Goal: Task Accomplishment & Management: Use online tool/utility

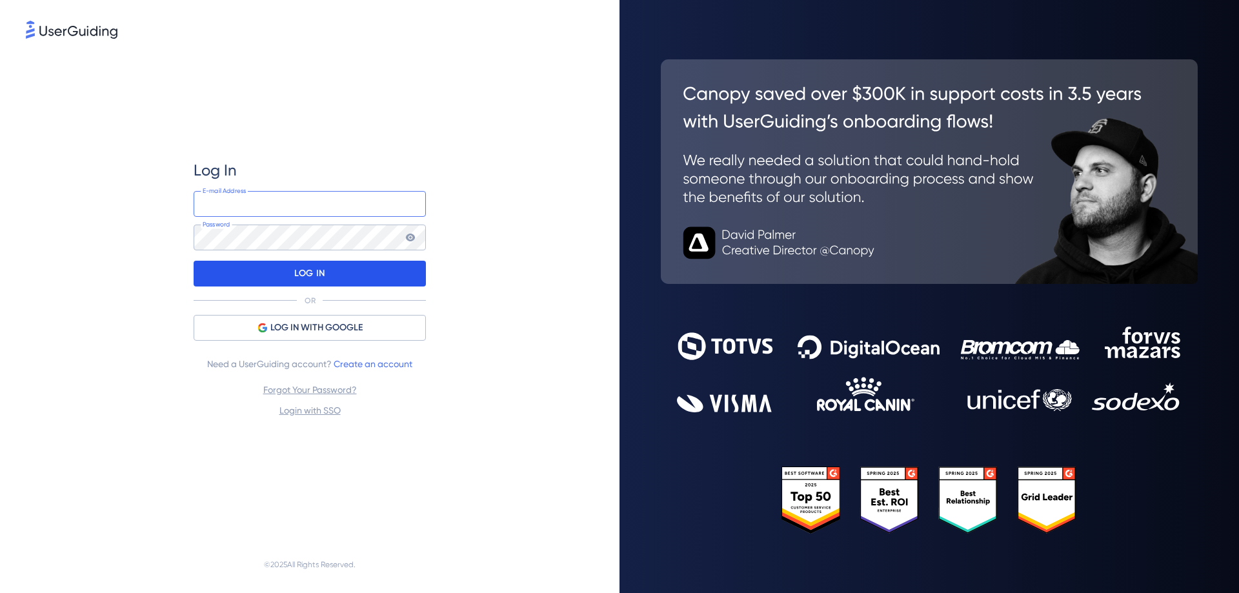
type input "[EMAIL_ADDRESS][DOMAIN_NAME]"
click at [307, 271] on p "LOG IN" at bounding box center [309, 273] width 30 height 21
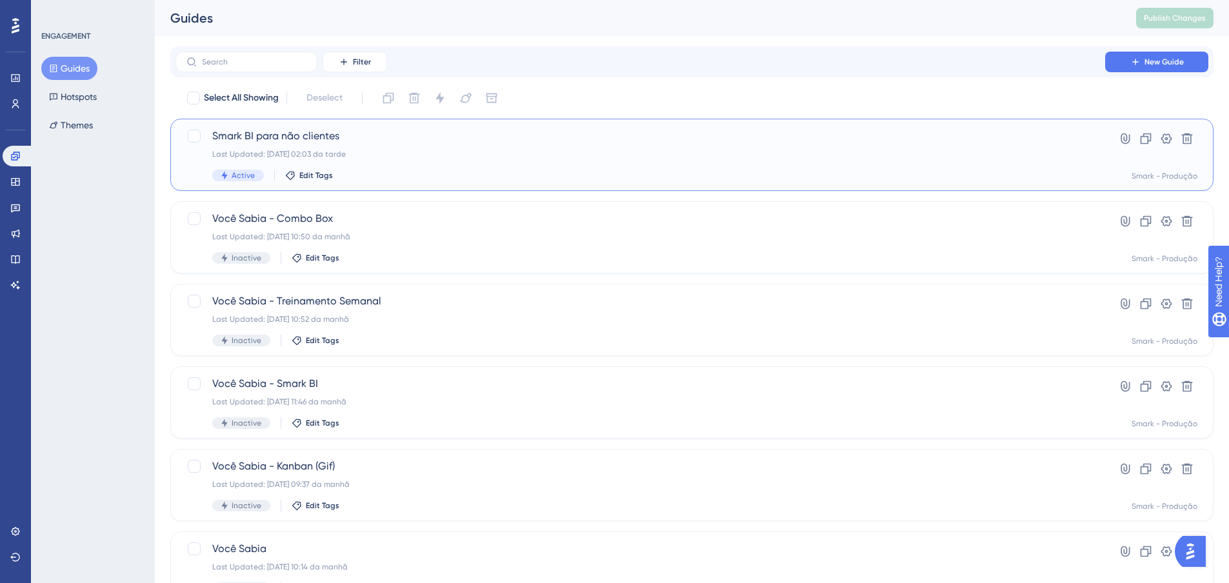
click at [457, 149] on div "Last Updated: [DATE] 02:03 da tarde" at bounding box center [640, 154] width 856 height 10
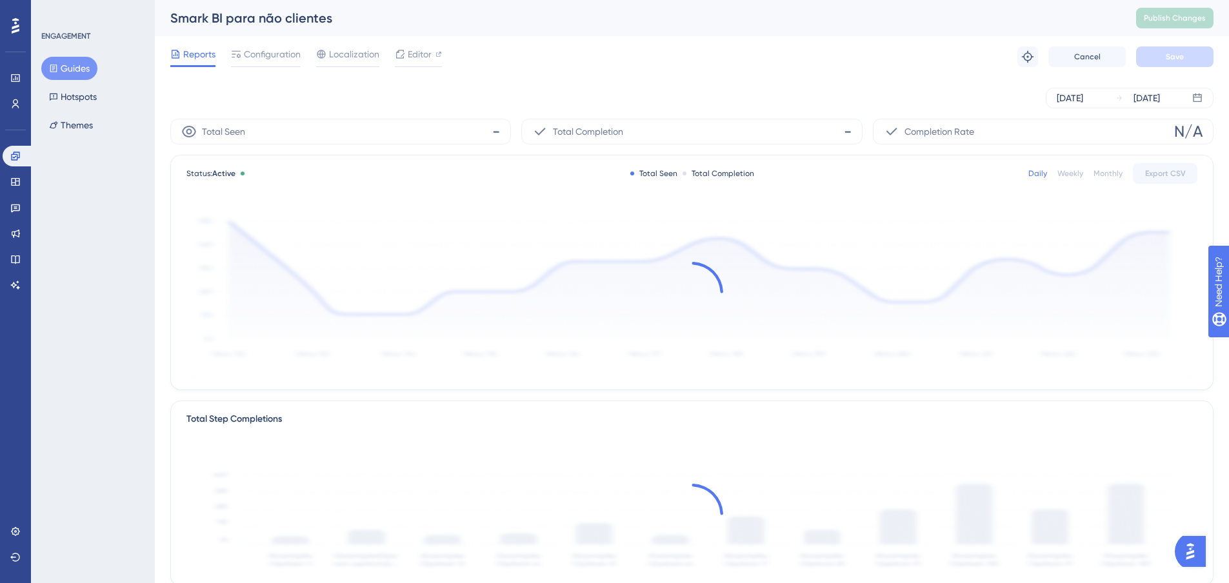
click at [77, 58] on button "Guides" at bounding box center [69, 68] width 56 height 23
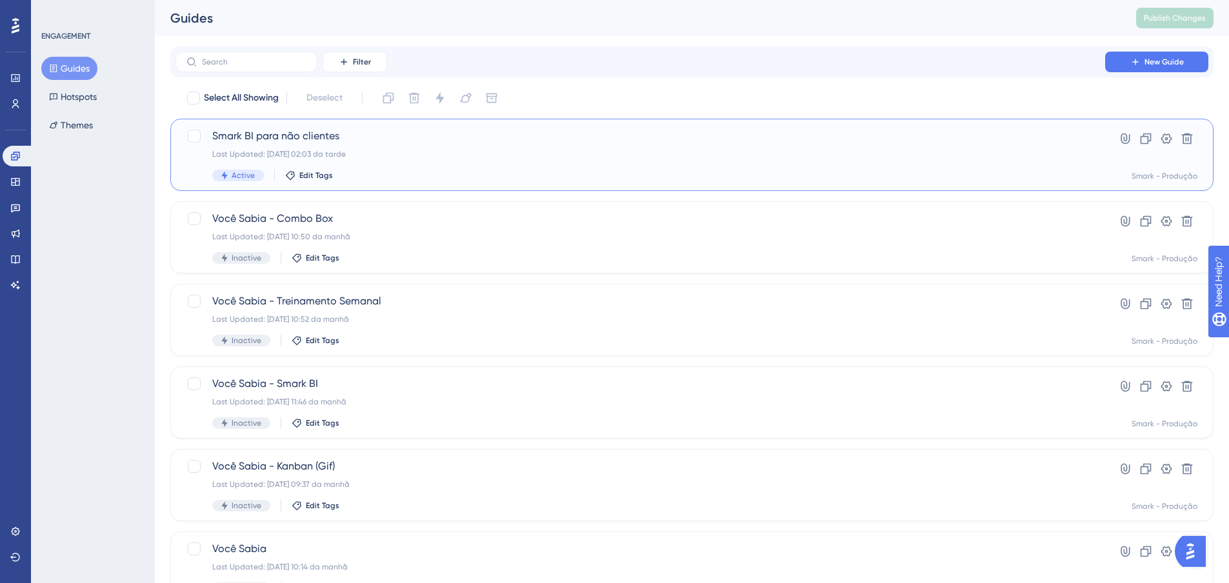
click at [262, 145] on div "Smark BI para não clientes Last Updated: [DATE] 02:03 da tarde Active Edit Tags" at bounding box center [640, 154] width 856 height 53
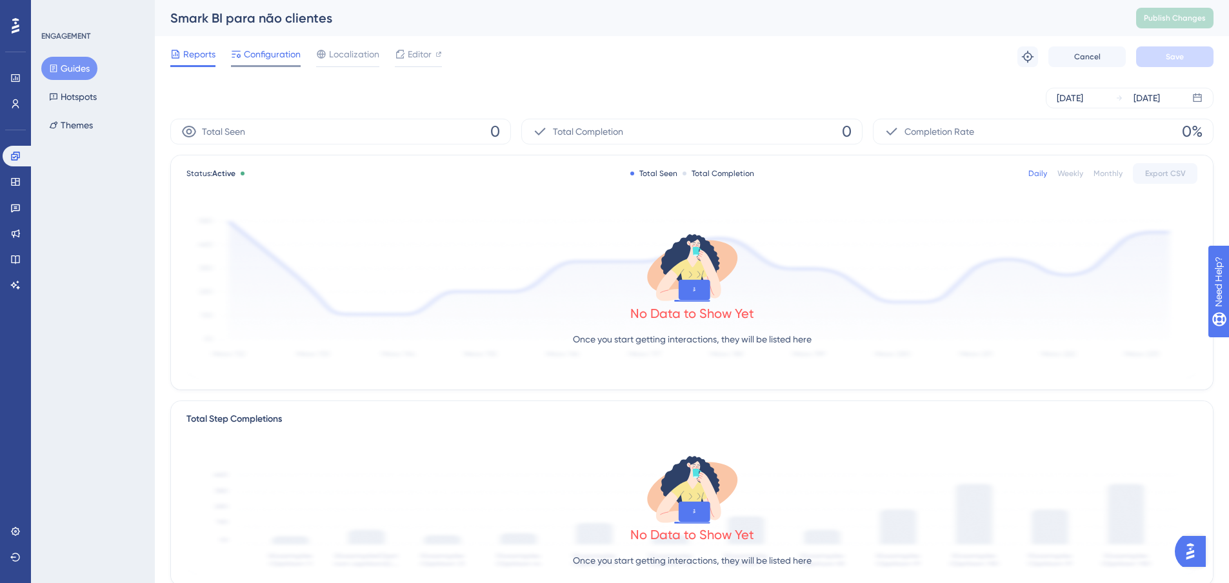
click at [272, 57] on span "Configuration" at bounding box center [272, 53] width 57 height 15
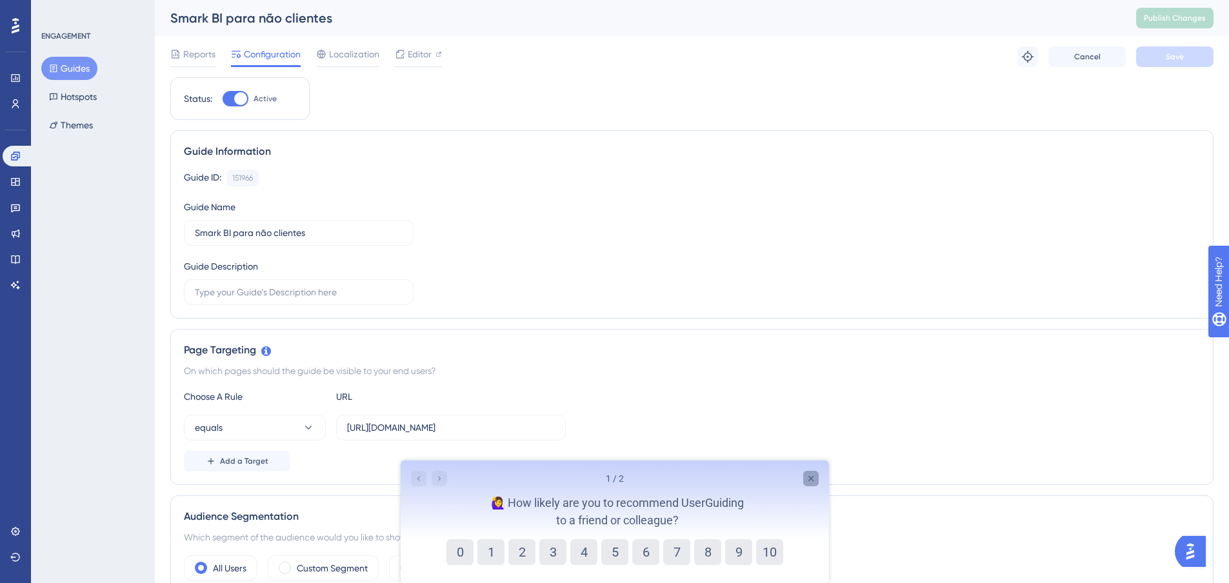
click at [814, 476] on icon "Close survey" at bounding box center [810, 479] width 10 height 10
click at [810, 478] on icon "Close survey" at bounding box center [810, 478] width 5 height 5
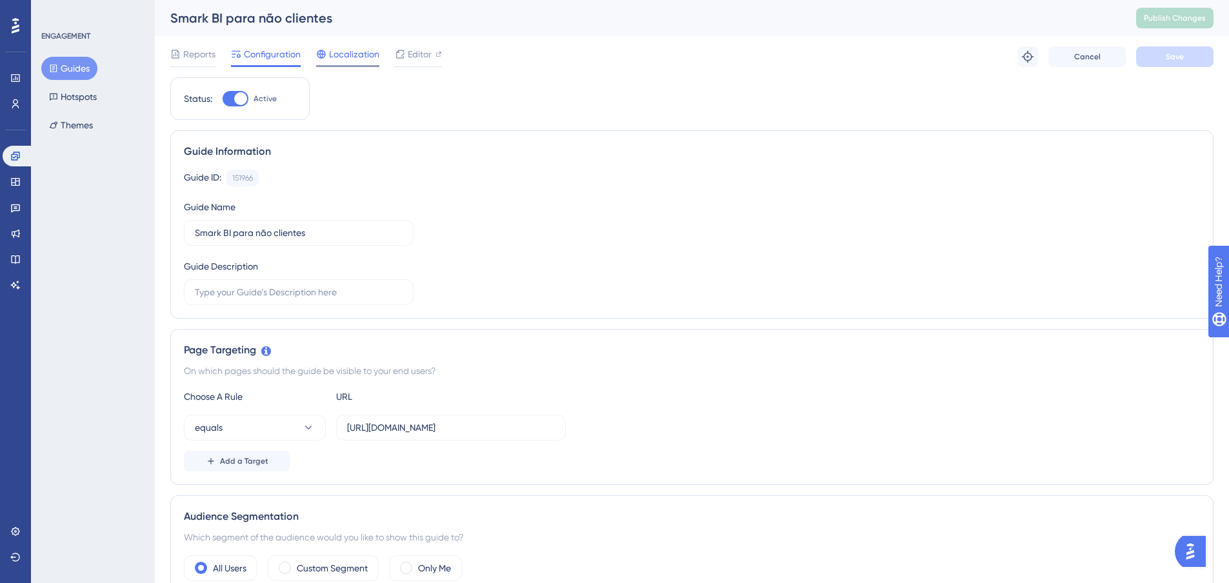
click at [370, 55] on span "Localization" at bounding box center [354, 53] width 50 height 15
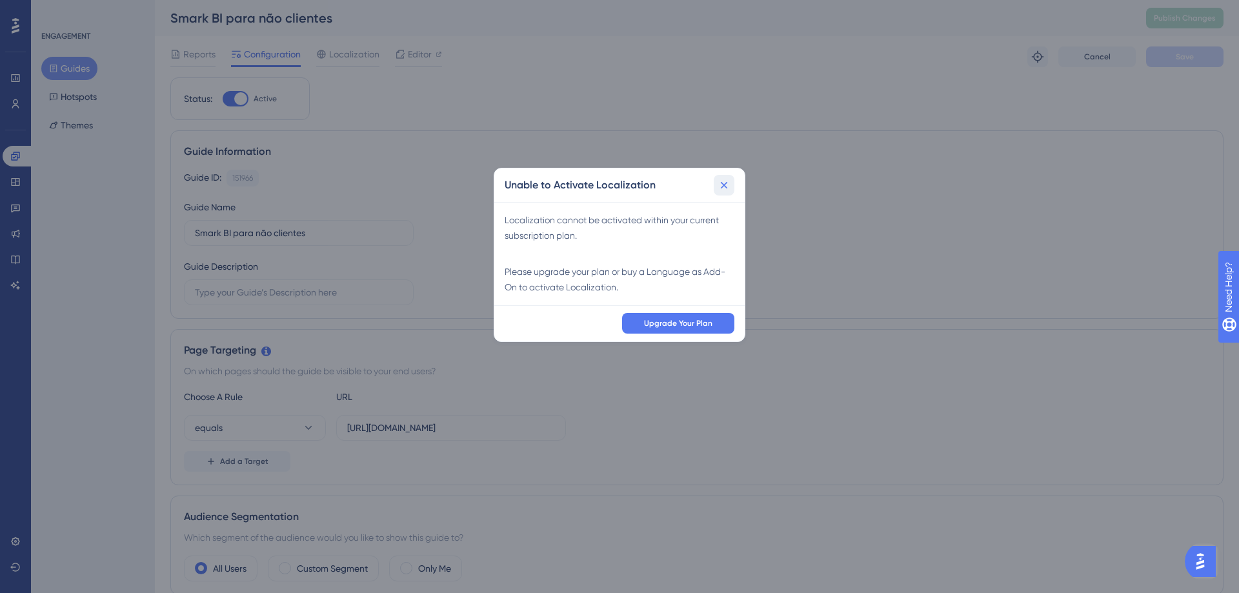
click at [723, 185] on icon at bounding box center [724, 184] width 7 height 7
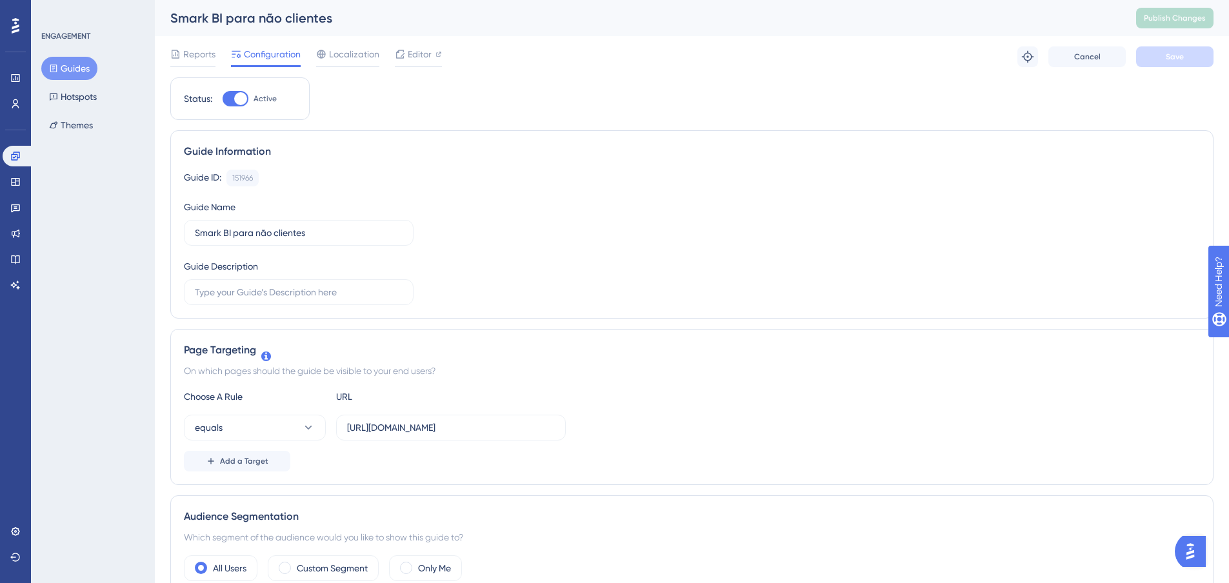
click at [84, 63] on button "Guides" at bounding box center [69, 68] width 56 height 23
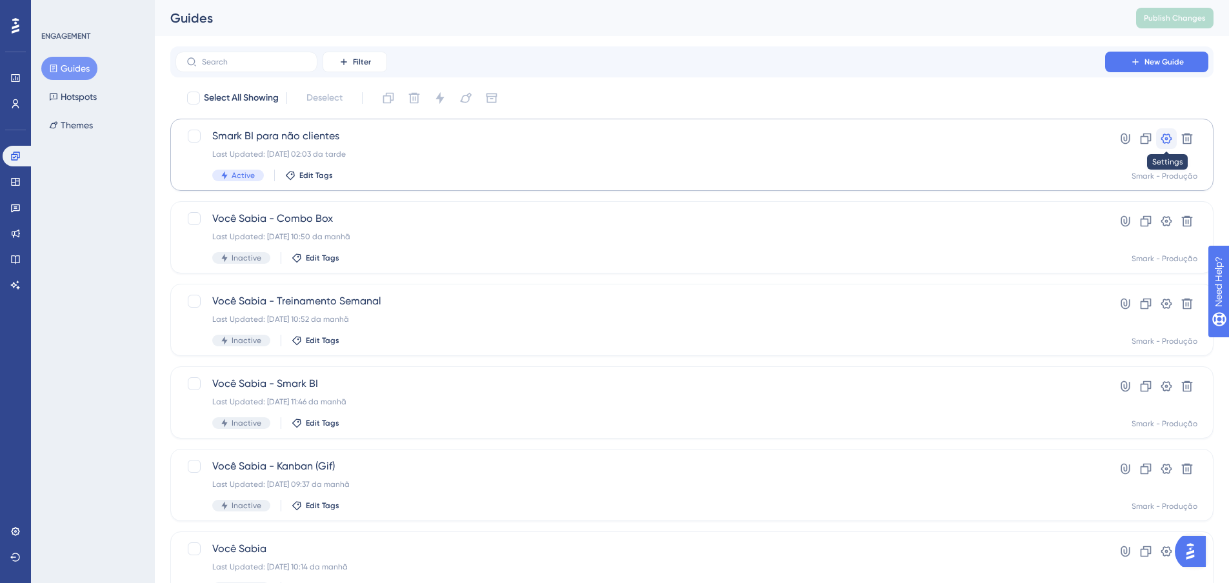
click at [1169, 146] on button at bounding box center [1166, 138] width 21 height 21
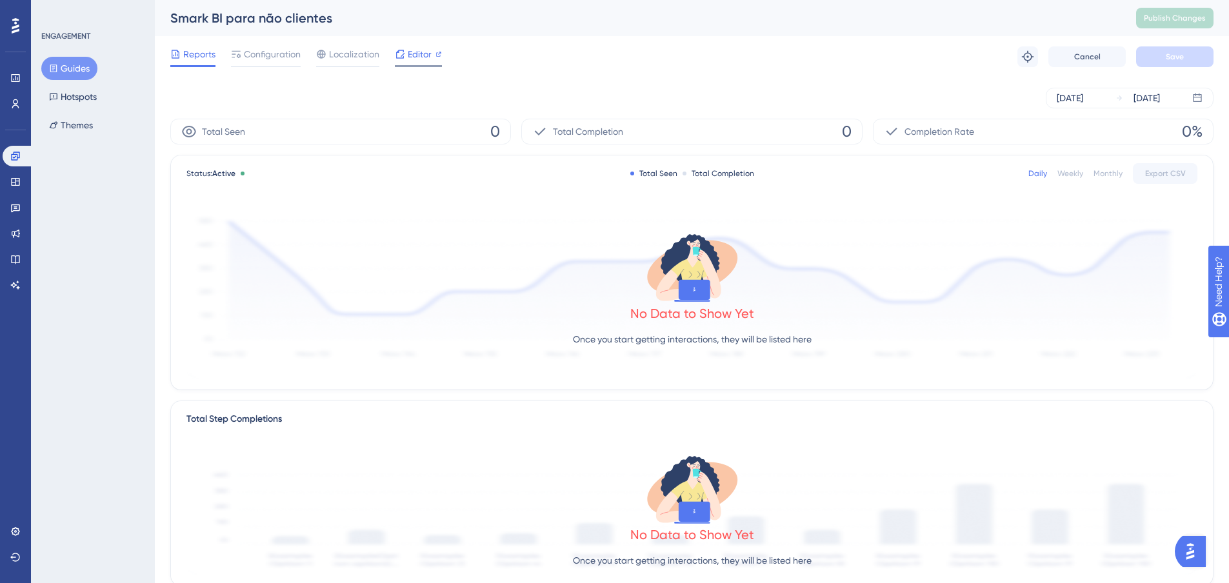
click at [414, 57] on span "Editor" at bounding box center [420, 53] width 24 height 15
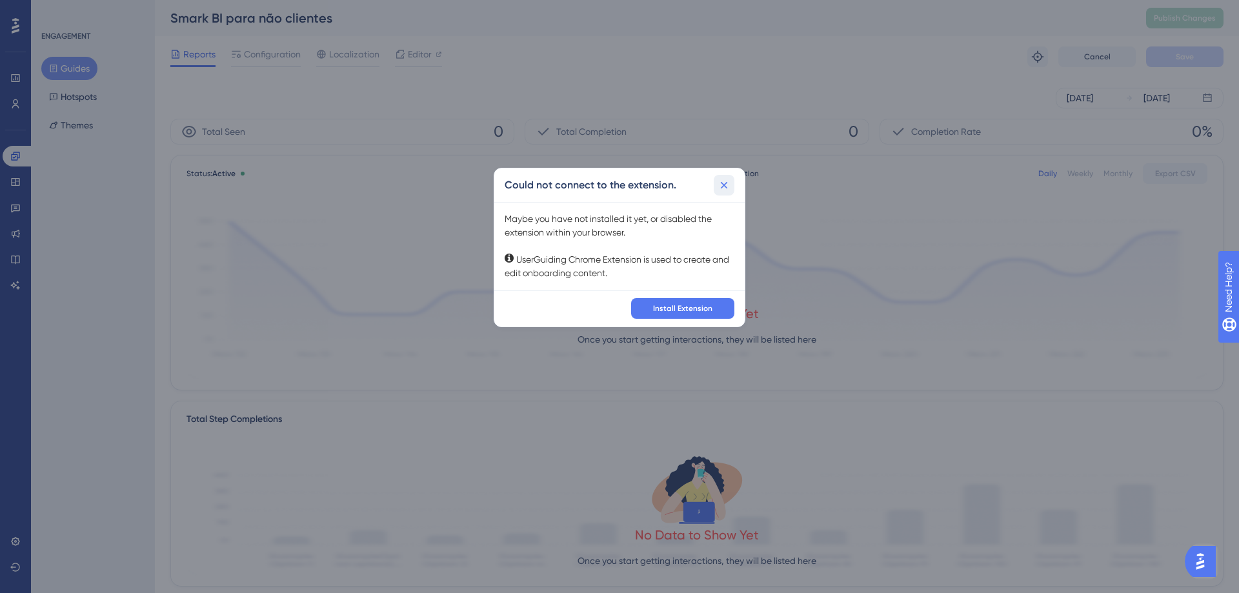
click at [725, 187] on icon at bounding box center [724, 184] width 7 height 7
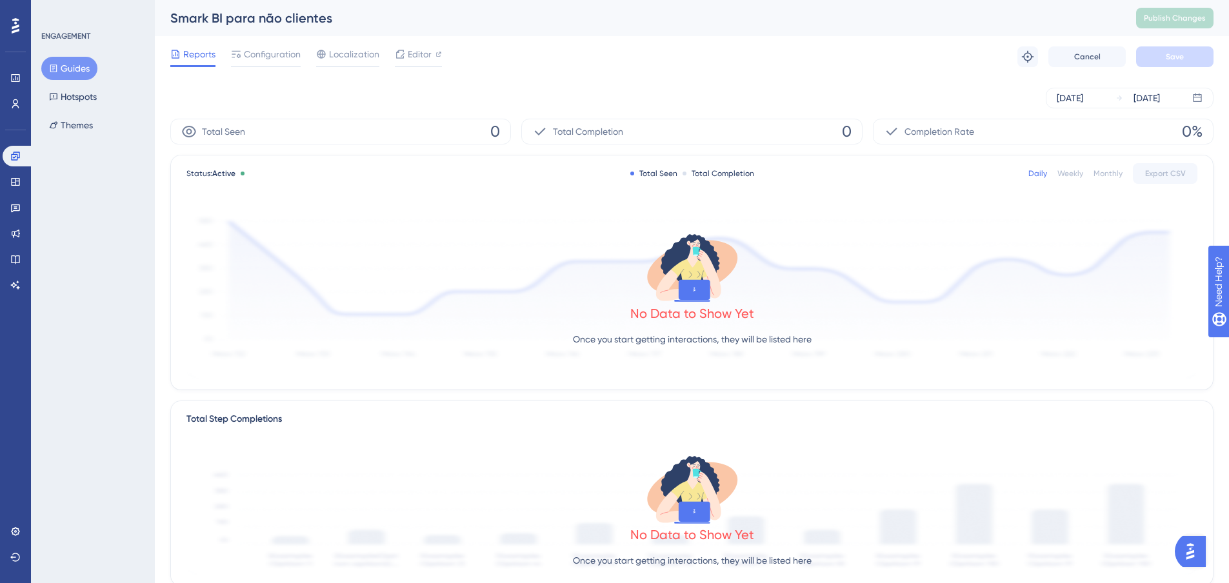
click at [242, 45] on div "Reports Configuration Localization Editor Troubleshoot Cancel Save" at bounding box center [691, 56] width 1043 height 41
click at [248, 53] on span "Configuration" at bounding box center [272, 53] width 57 height 15
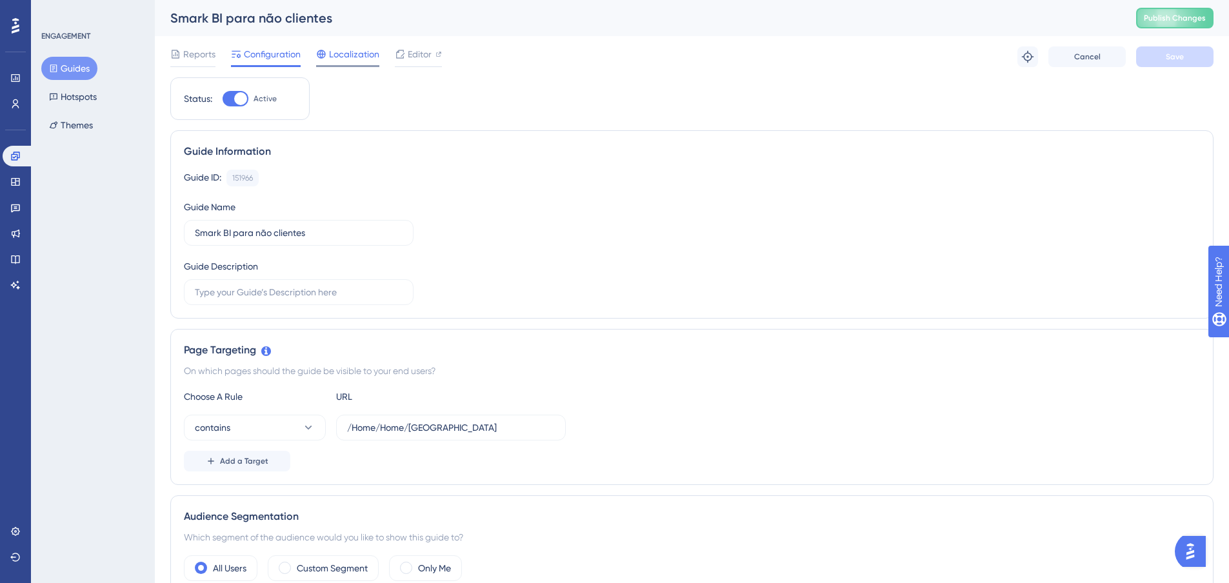
click at [371, 58] on span "Localization" at bounding box center [354, 53] width 50 height 15
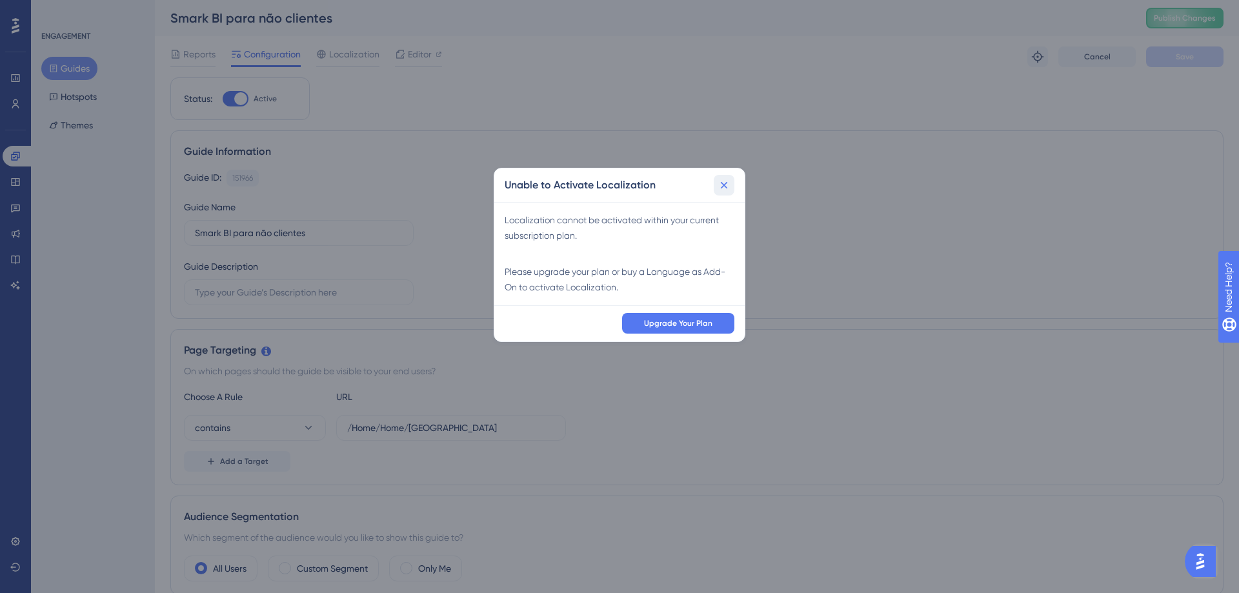
click at [730, 183] on icon at bounding box center [724, 185] width 13 height 13
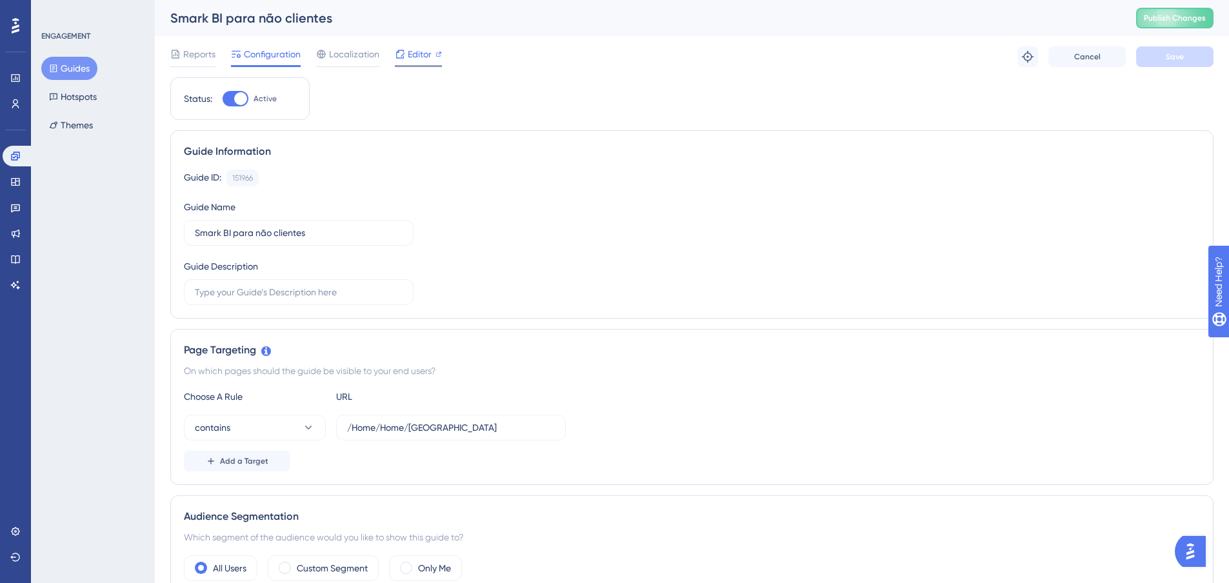
click at [408, 56] on span "Editor" at bounding box center [420, 53] width 24 height 15
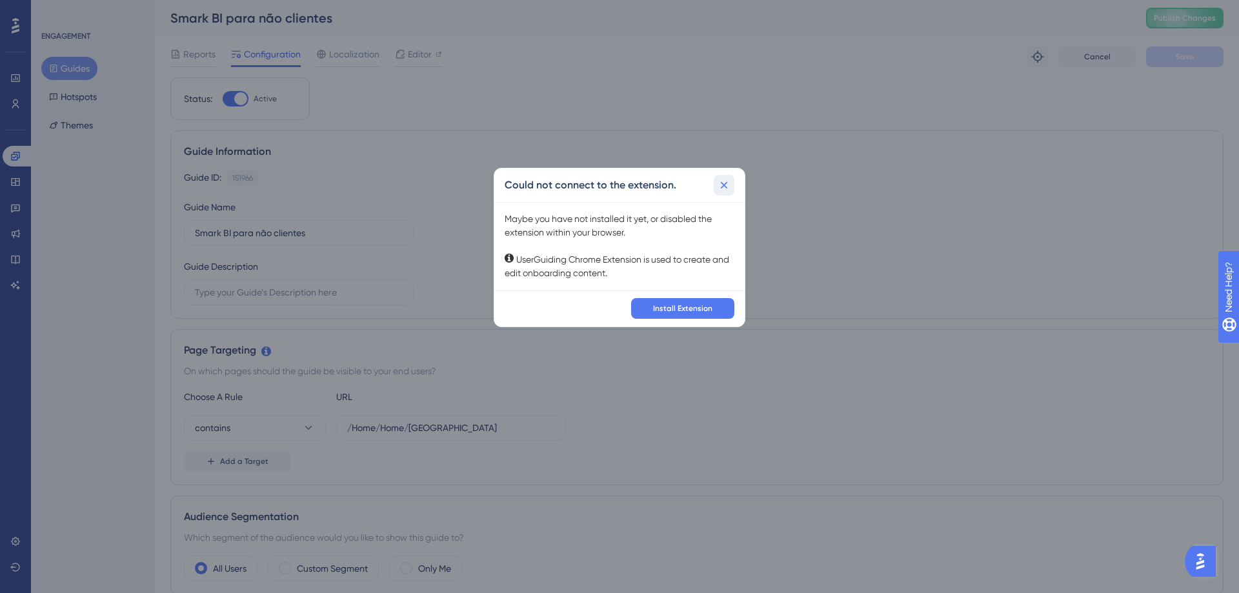
click at [727, 194] on button at bounding box center [724, 185] width 21 height 21
